Goal: Transaction & Acquisition: Purchase product/service

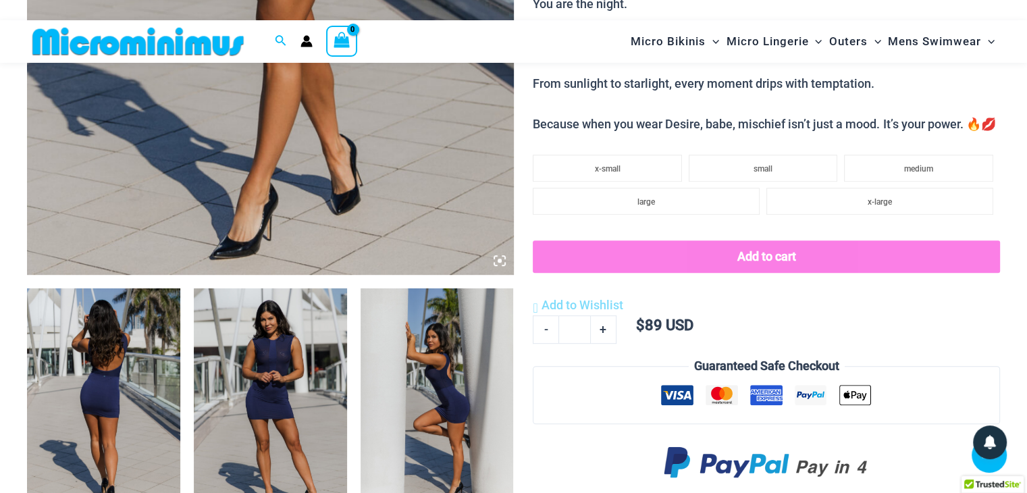
scroll to position [663, 0]
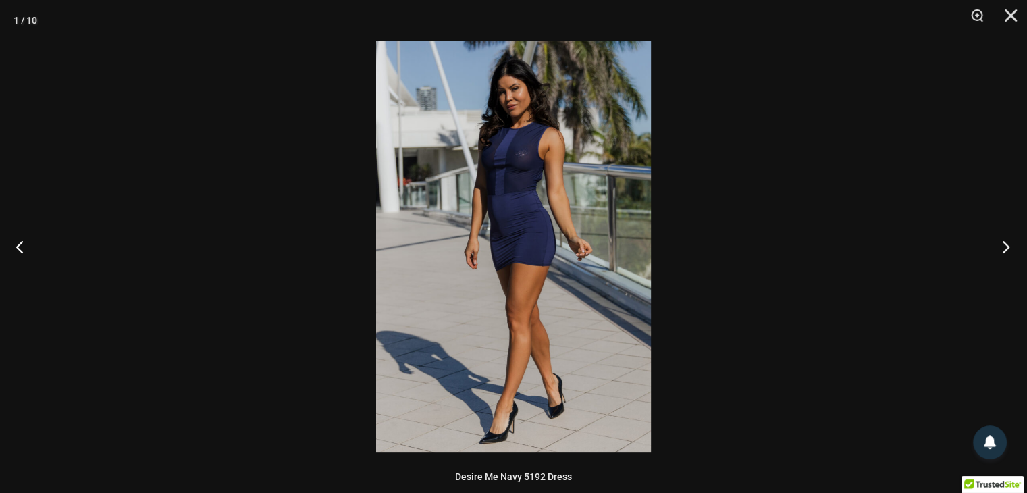
click at [1010, 242] on button "Next" at bounding box center [1001, 247] width 51 height 68
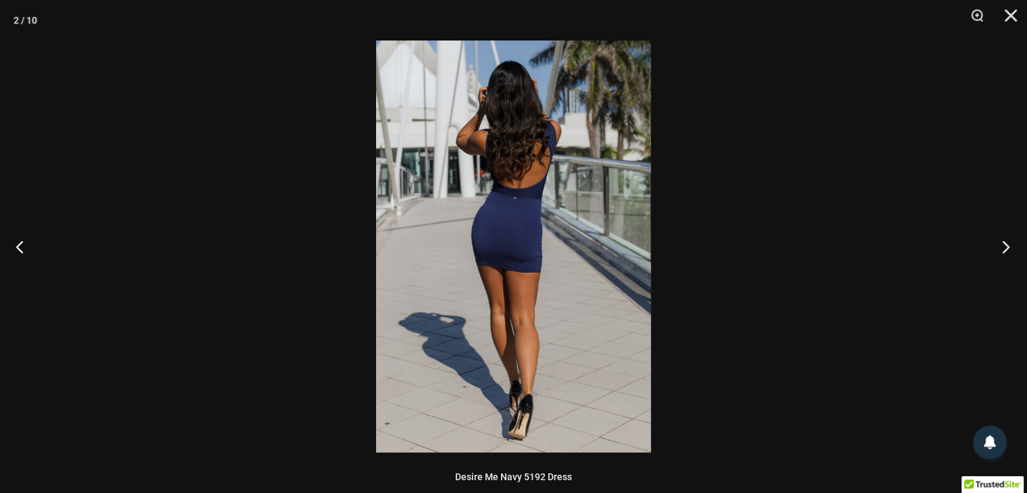
click at [1010, 242] on button "Next" at bounding box center [1001, 247] width 51 height 68
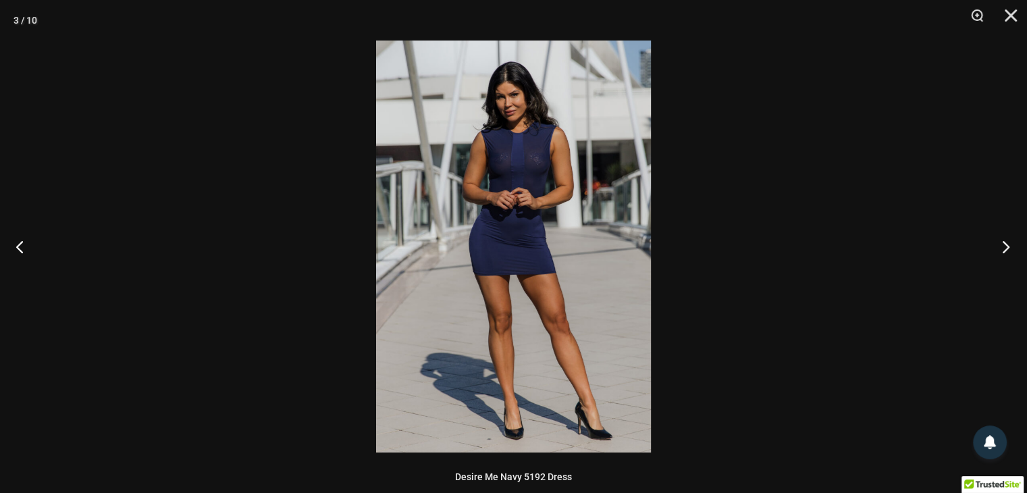
click at [1010, 242] on button "Next" at bounding box center [1001, 247] width 51 height 68
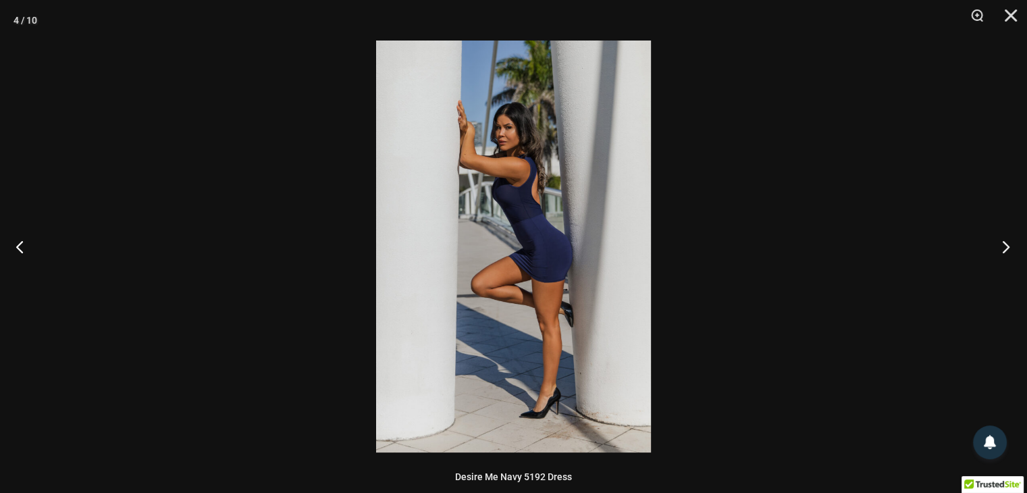
click at [1010, 242] on button "Next" at bounding box center [1001, 247] width 51 height 68
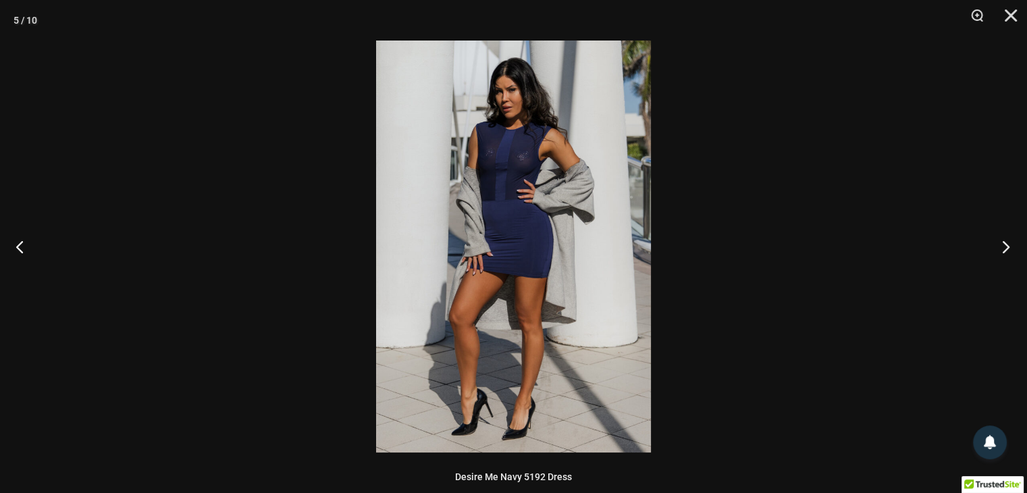
click at [1010, 242] on button "Next" at bounding box center [1001, 247] width 51 height 68
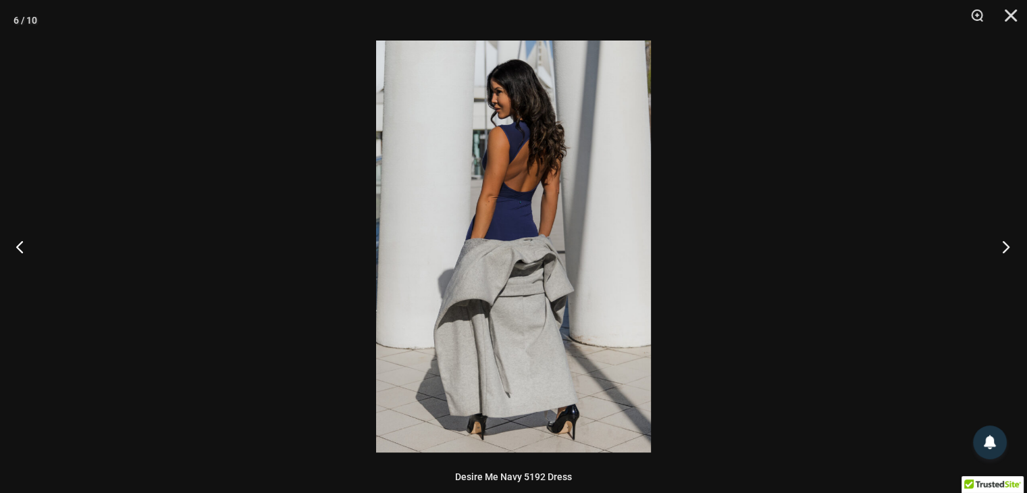
click at [1010, 242] on button "Next" at bounding box center [1001, 247] width 51 height 68
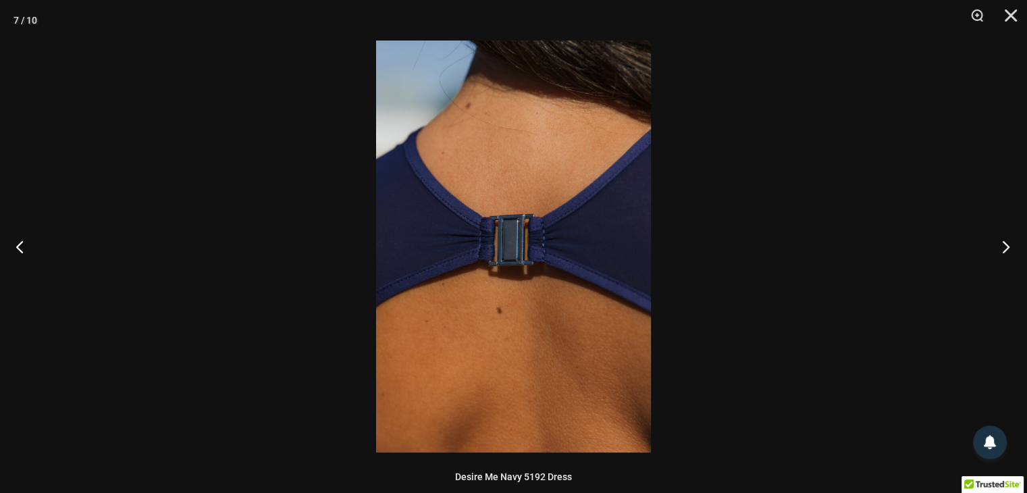
click at [1010, 242] on button "Next" at bounding box center [1001, 247] width 51 height 68
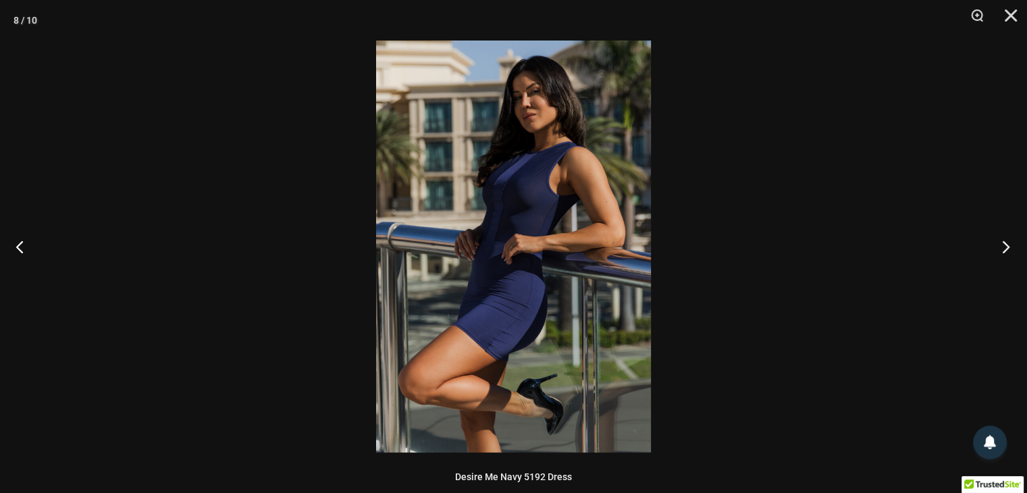
click at [1010, 242] on button "Next" at bounding box center [1001, 247] width 51 height 68
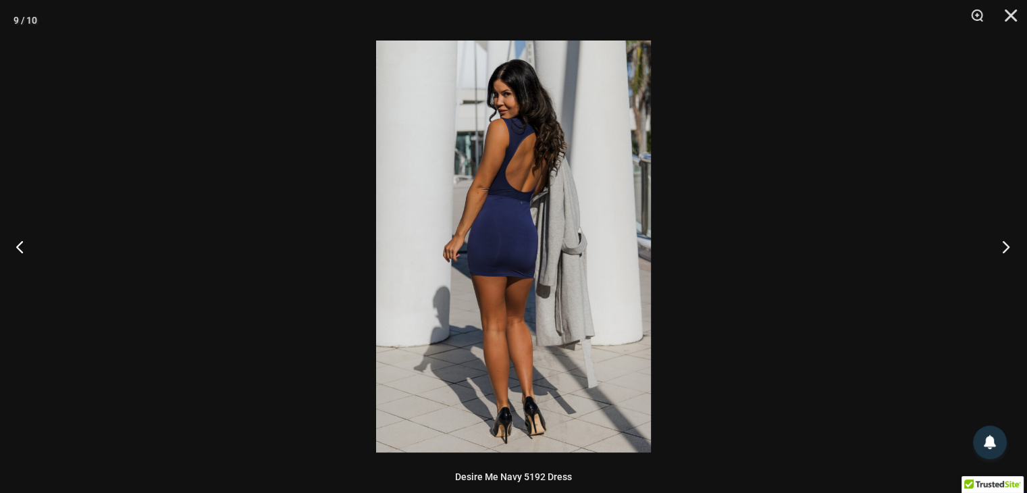
click at [1010, 242] on button "Next" at bounding box center [1001, 247] width 51 height 68
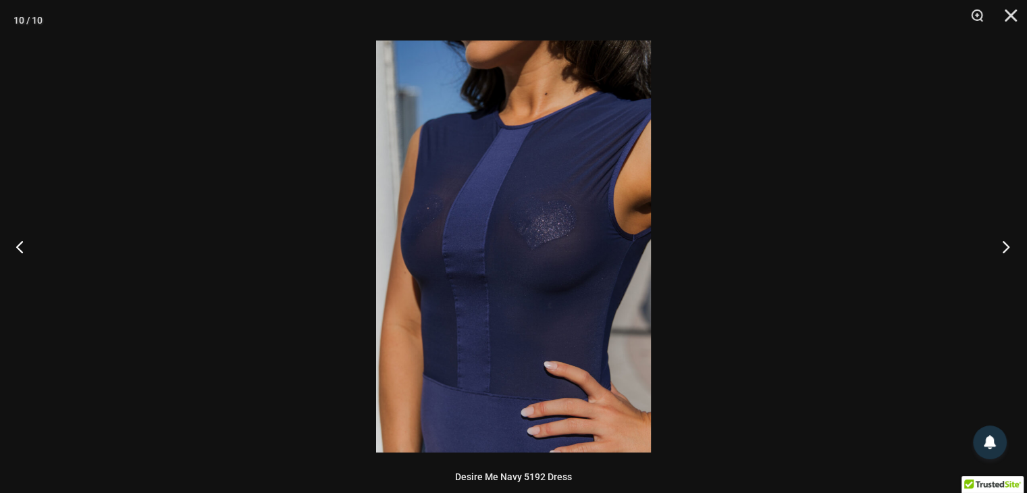
click at [1010, 242] on button "Next" at bounding box center [1001, 247] width 51 height 68
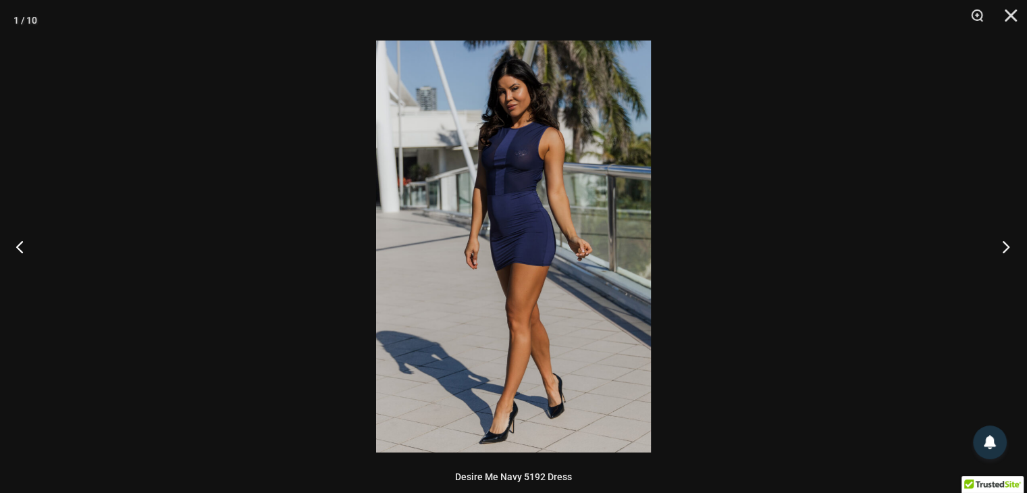
click at [1010, 242] on button "Next" at bounding box center [1001, 247] width 51 height 68
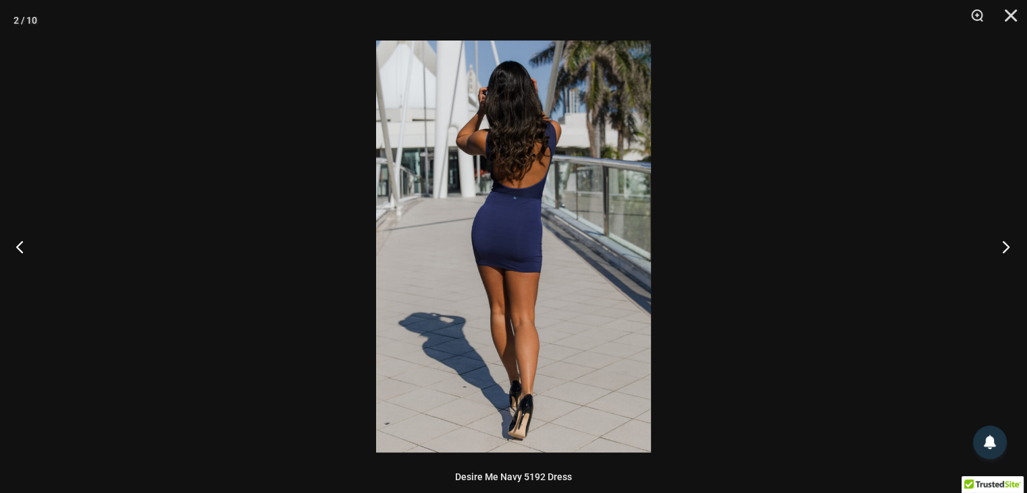
click at [1010, 242] on button "Next" at bounding box center [1001, 247] width 51 height 68
